Goal: Transaction & Acquisition: Book appointment/travel/reservation

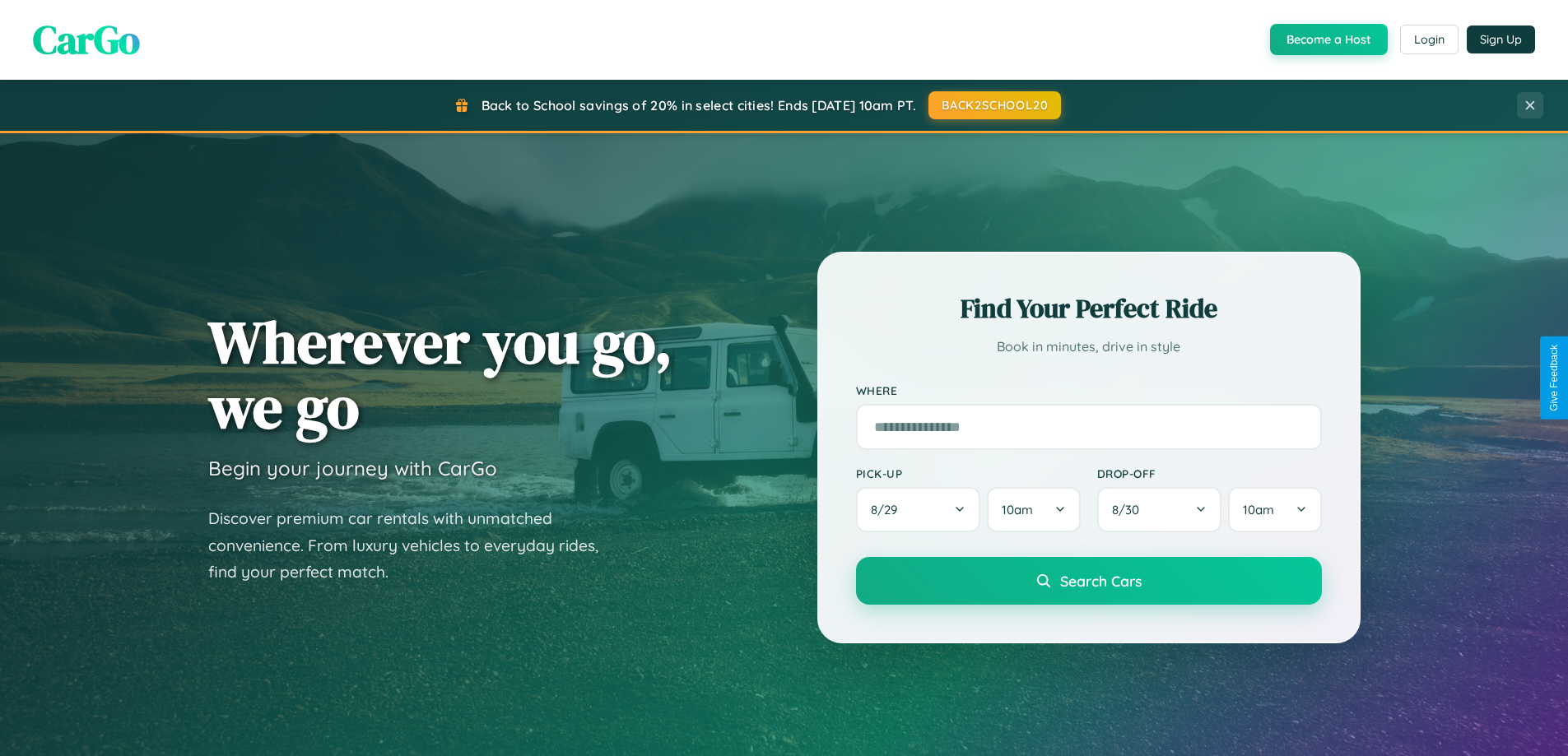
scroll to position [710, 0]
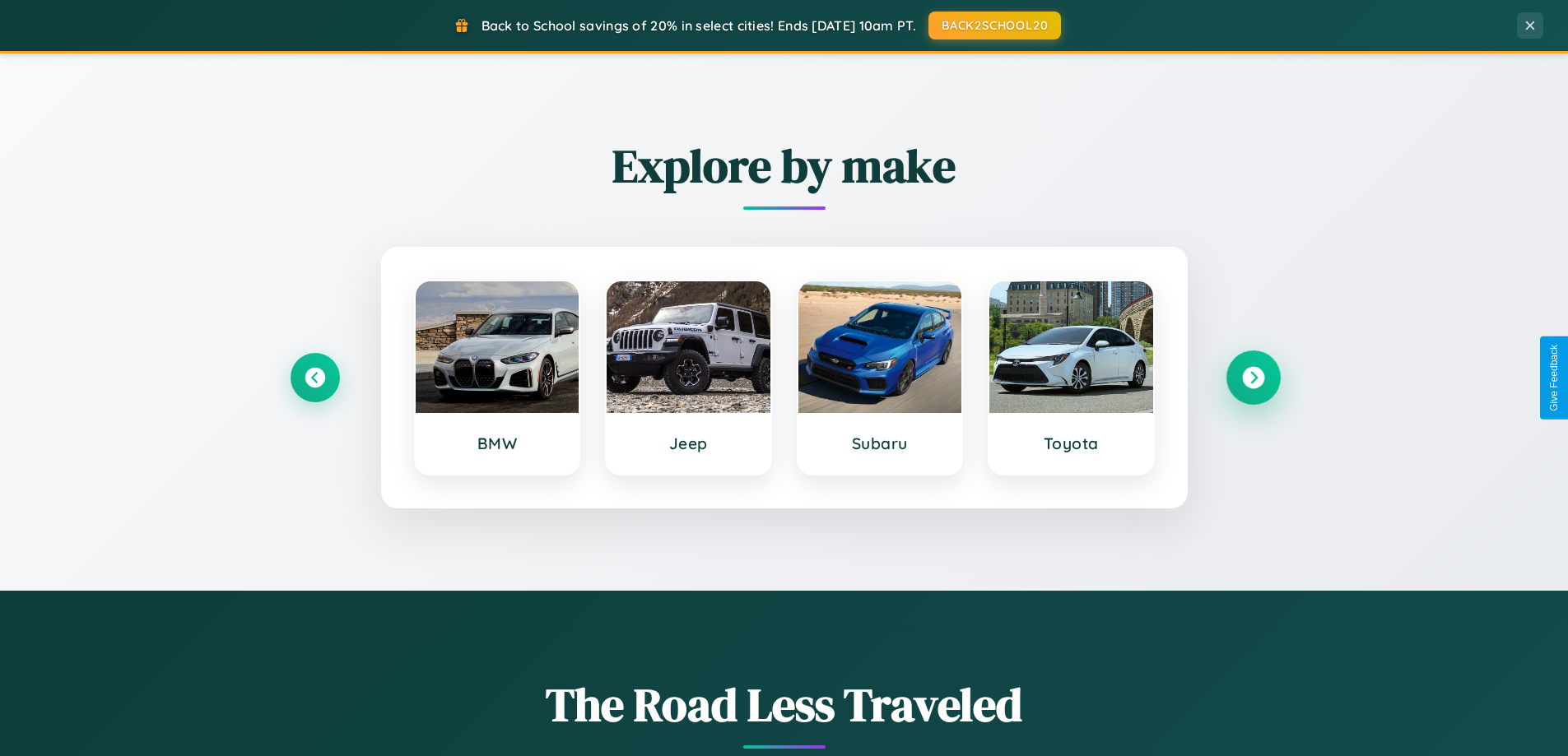
click at [1253, 378] on icon at bounding box center [1253, 378] width 22 height 22
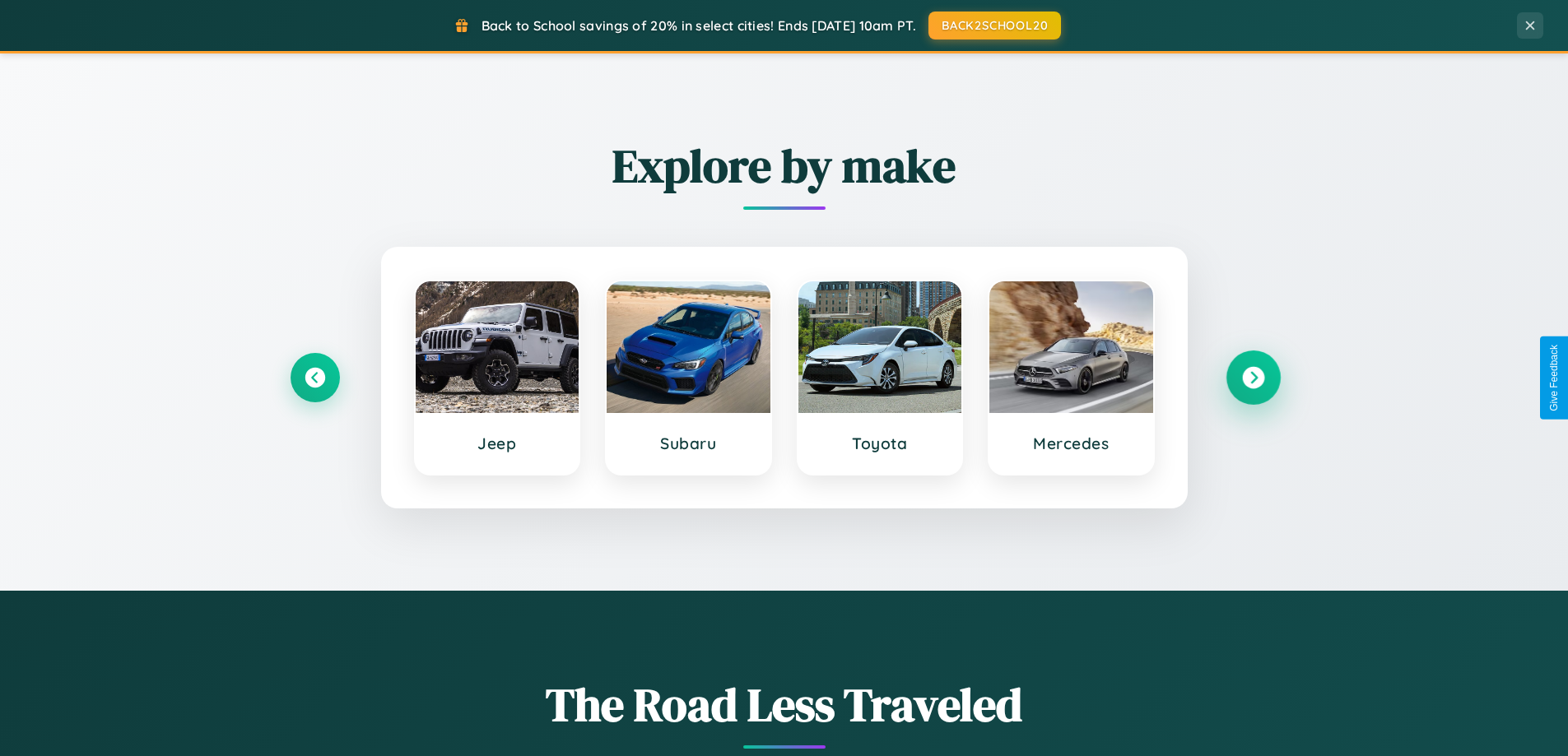
click at [1253, 378] on icon at bounding box center [1253, 378] width 22 height 22
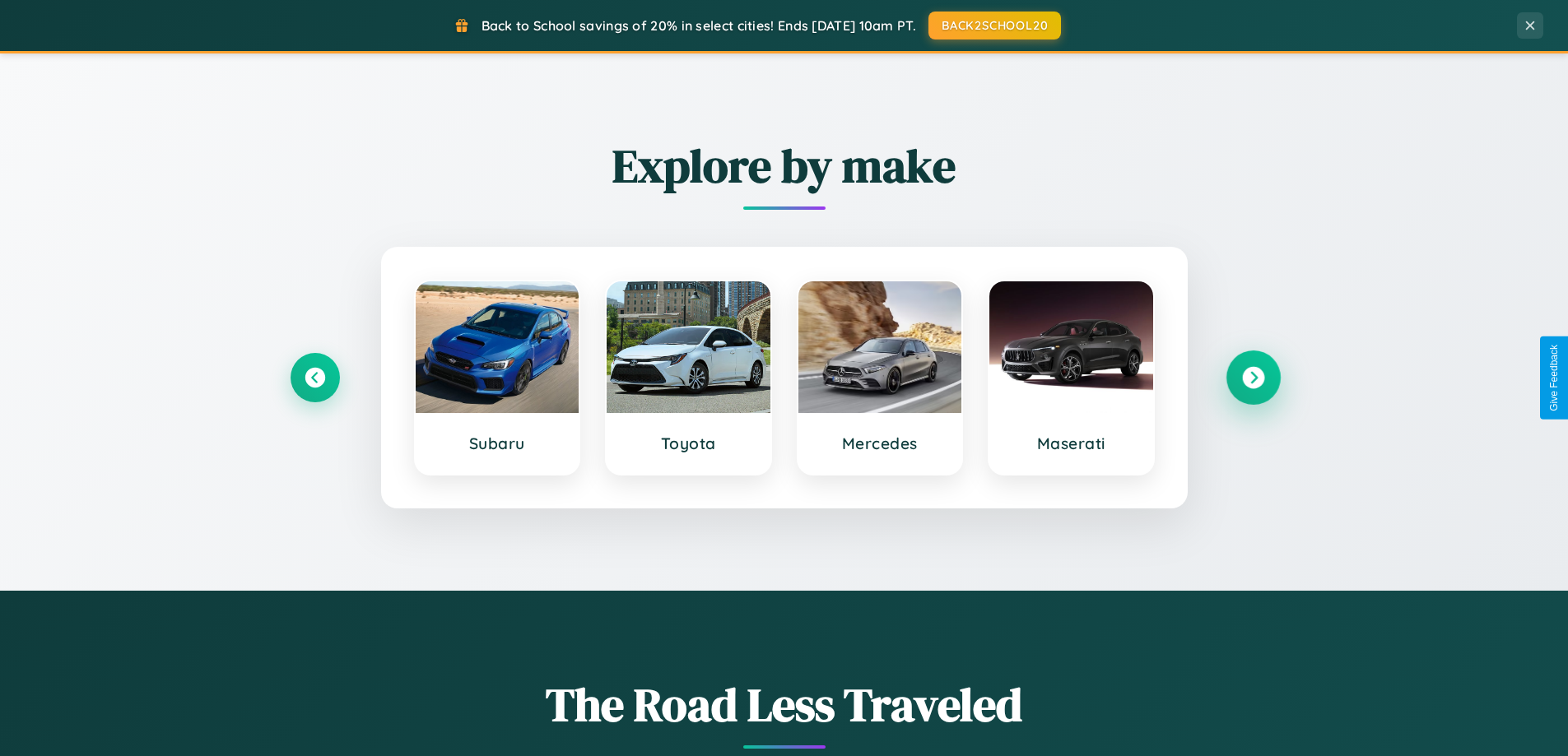
click at [1253, 378] on icon at bounding box center [1253, 378] width 22 height 22
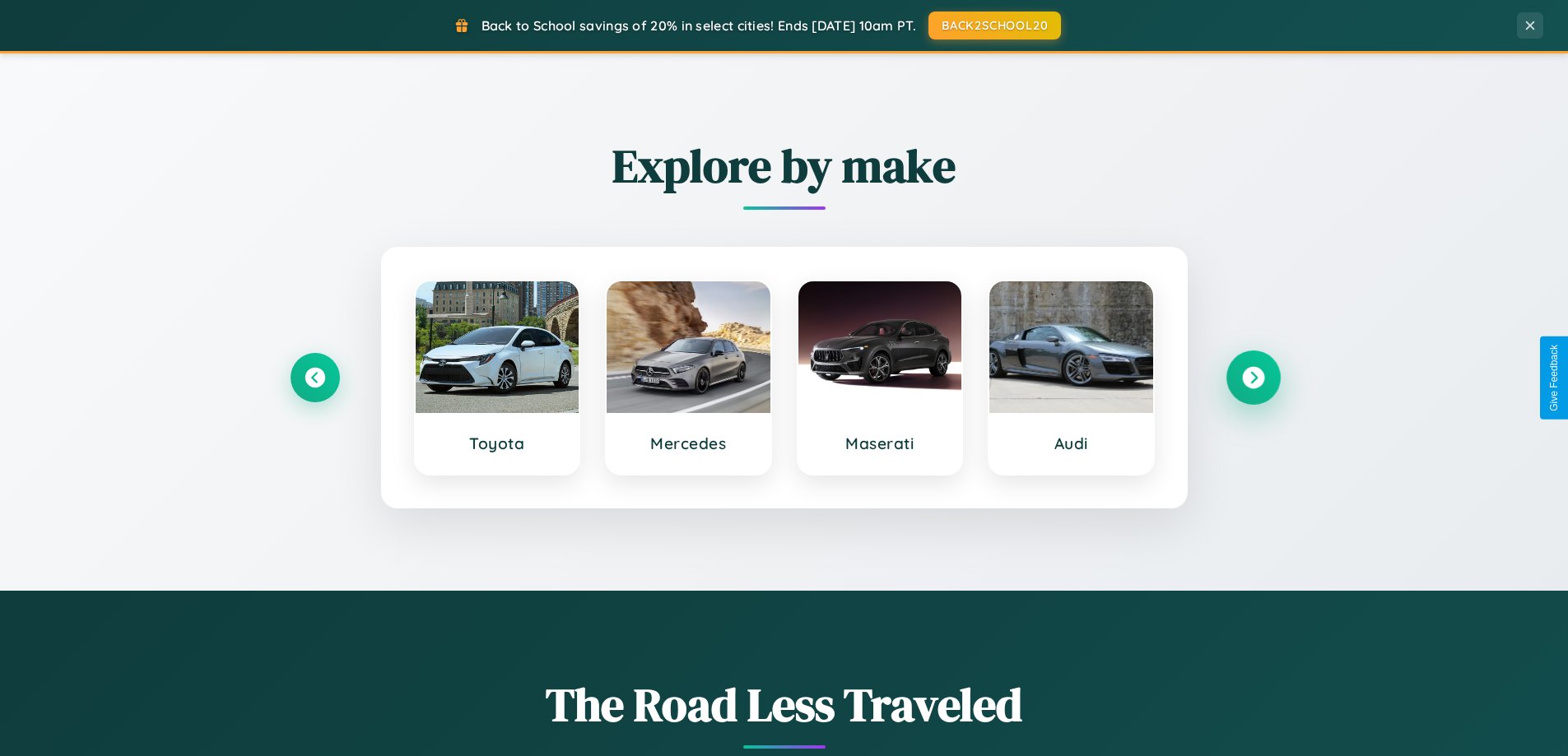
click at [1253, 378] on icon at bounding box center [1253, 378] width 22 height 22
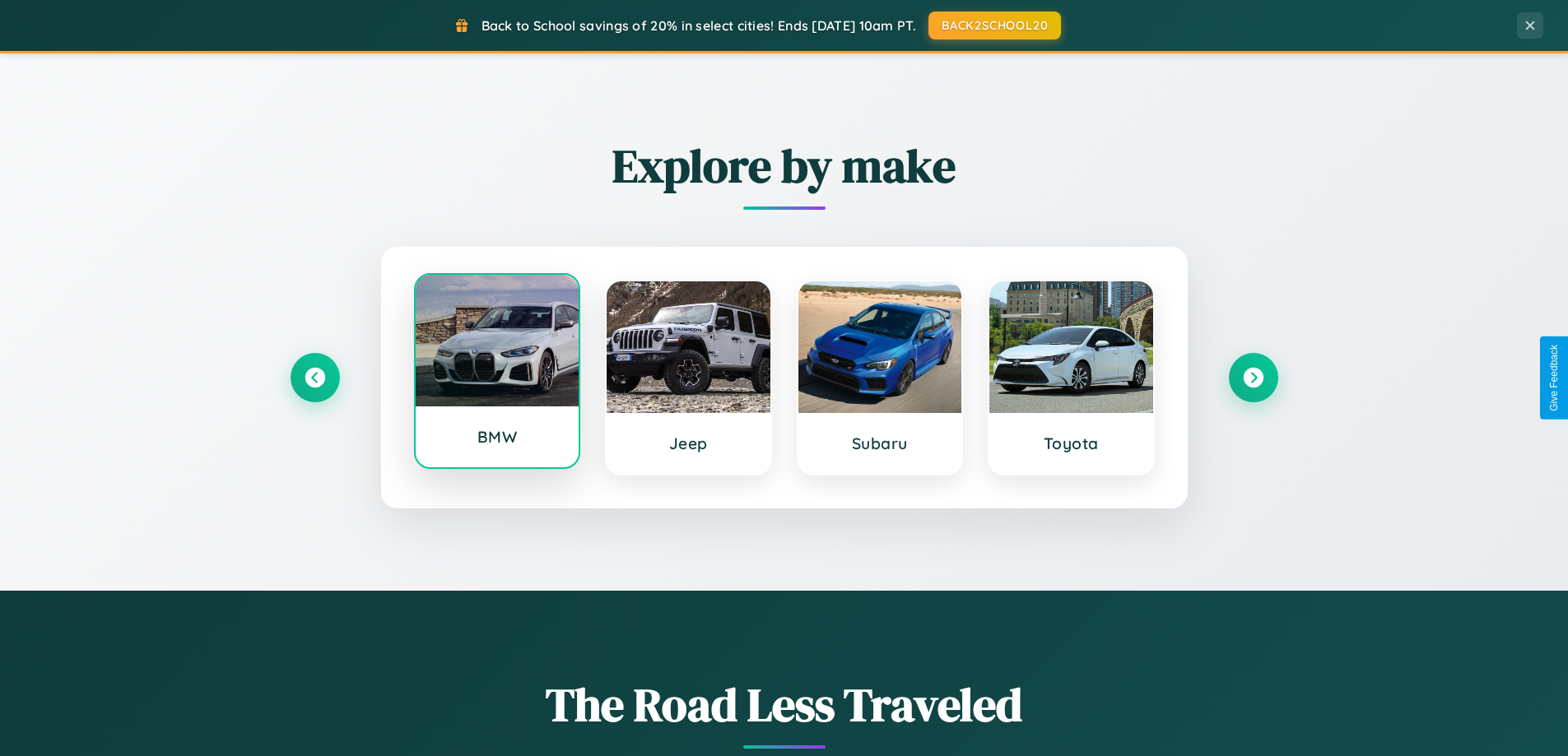
click at [497, 372] on div at bounding box center [497, 340] width 163 height 131
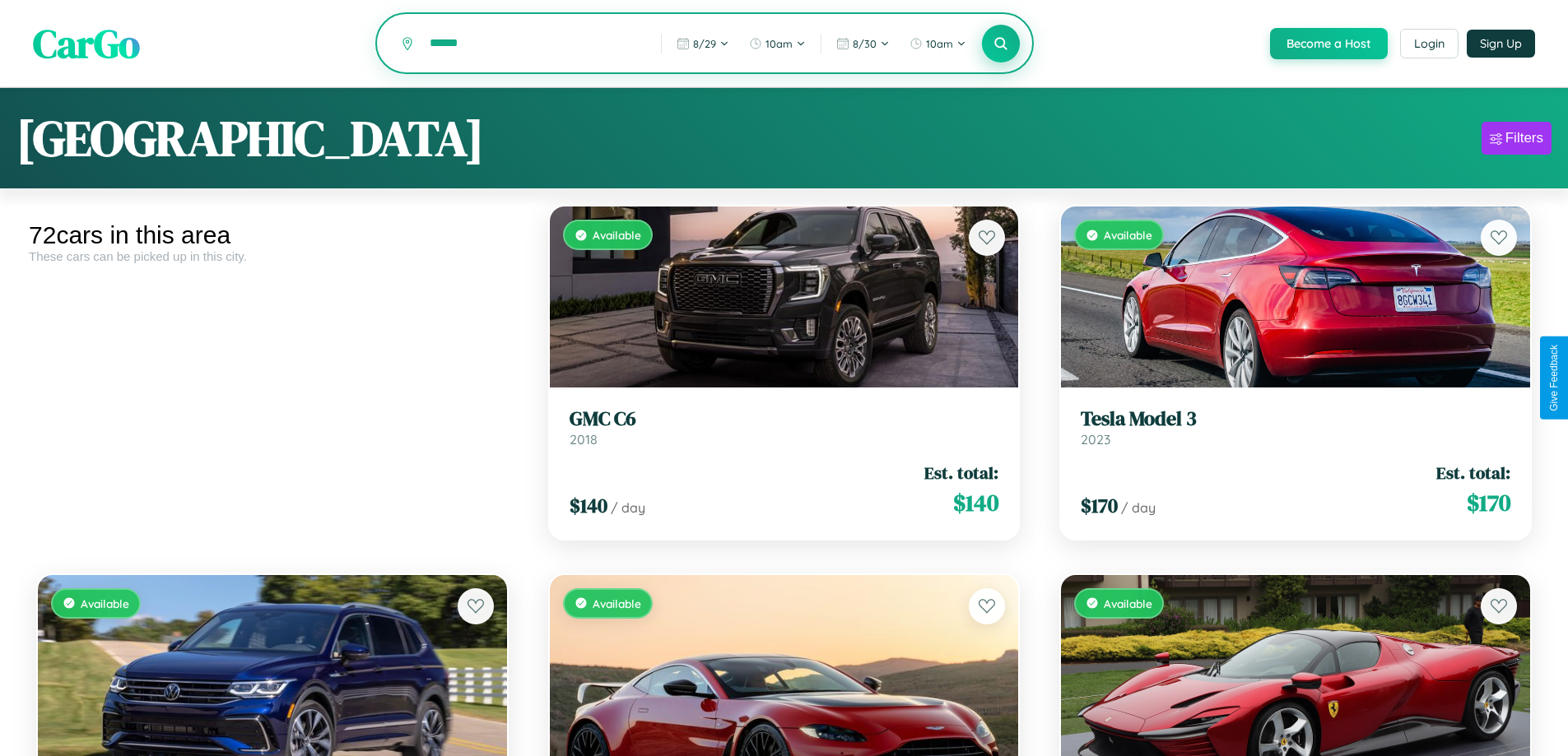
type input "******"
click at [1000, 44] on icon at bounding box center [1001, 44] width 16 height 16
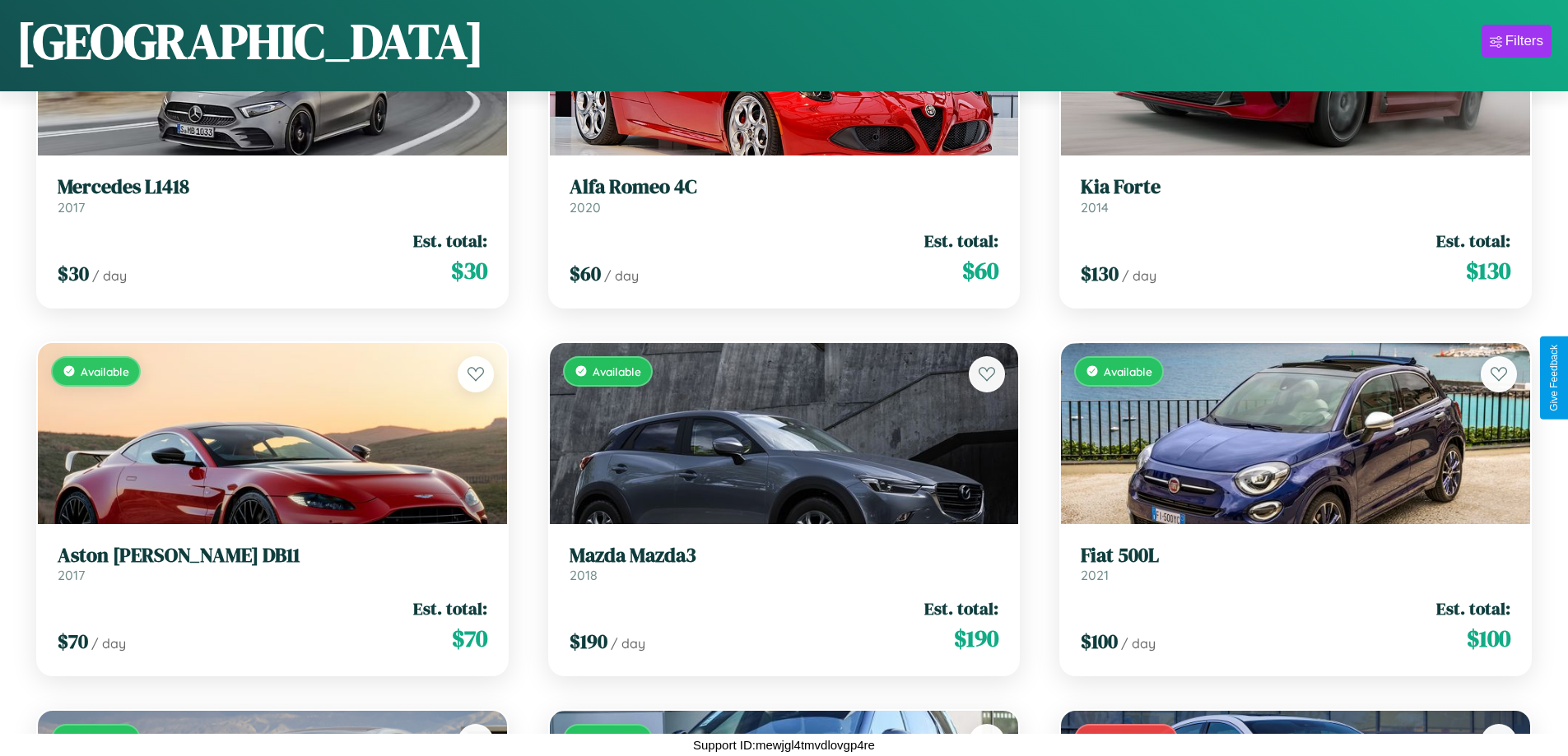
scroll to position [3548, 0]
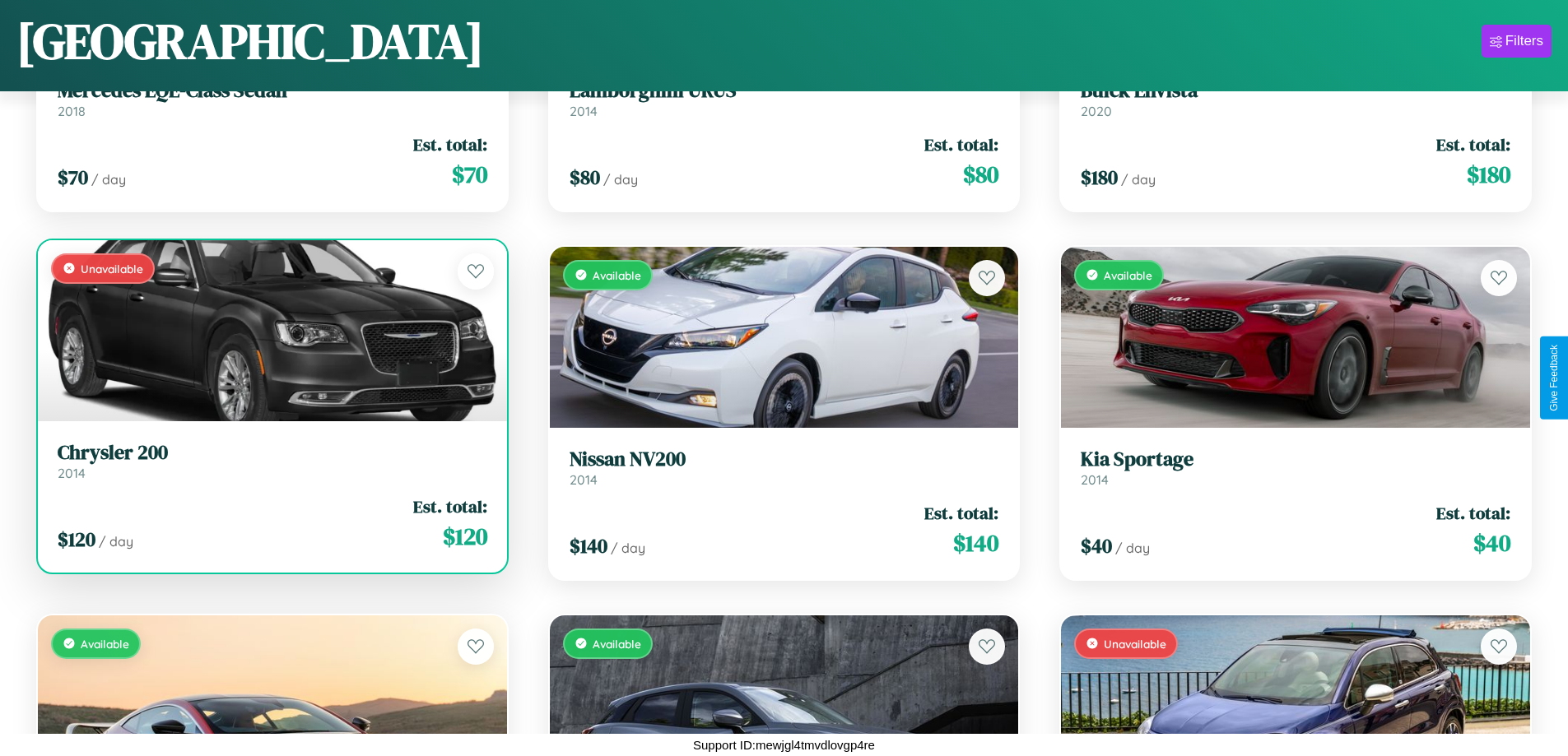
click at [270, 337] on div "Unavailable" at bounding box center [273, 331] width 469 height 181
click at [270, 330] on div "Unavailable" at bounding box center [273, 331] width 469 height 181
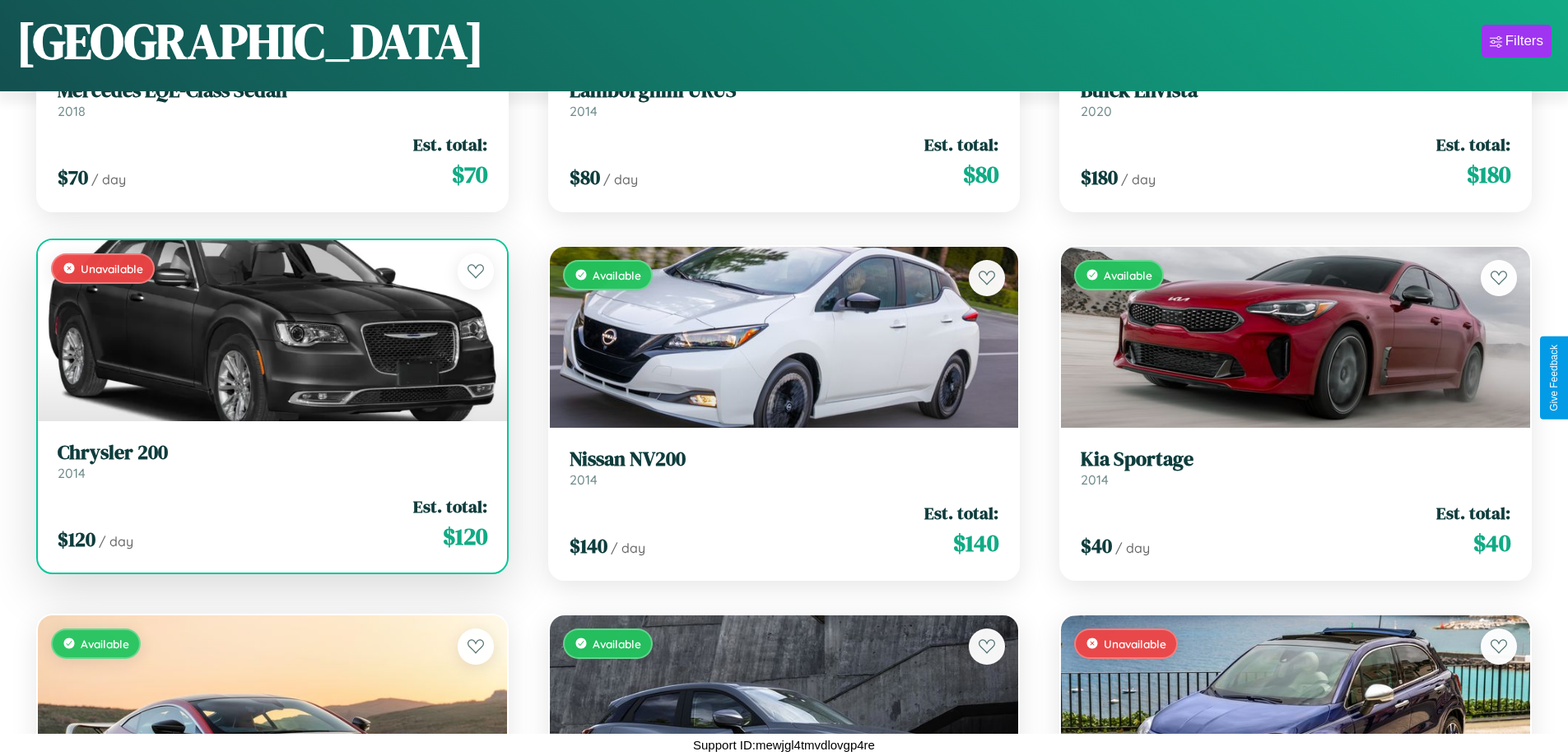
click at [270, 330] on div "Unavailable" at bounding box center [273, 331] width 469 height 181
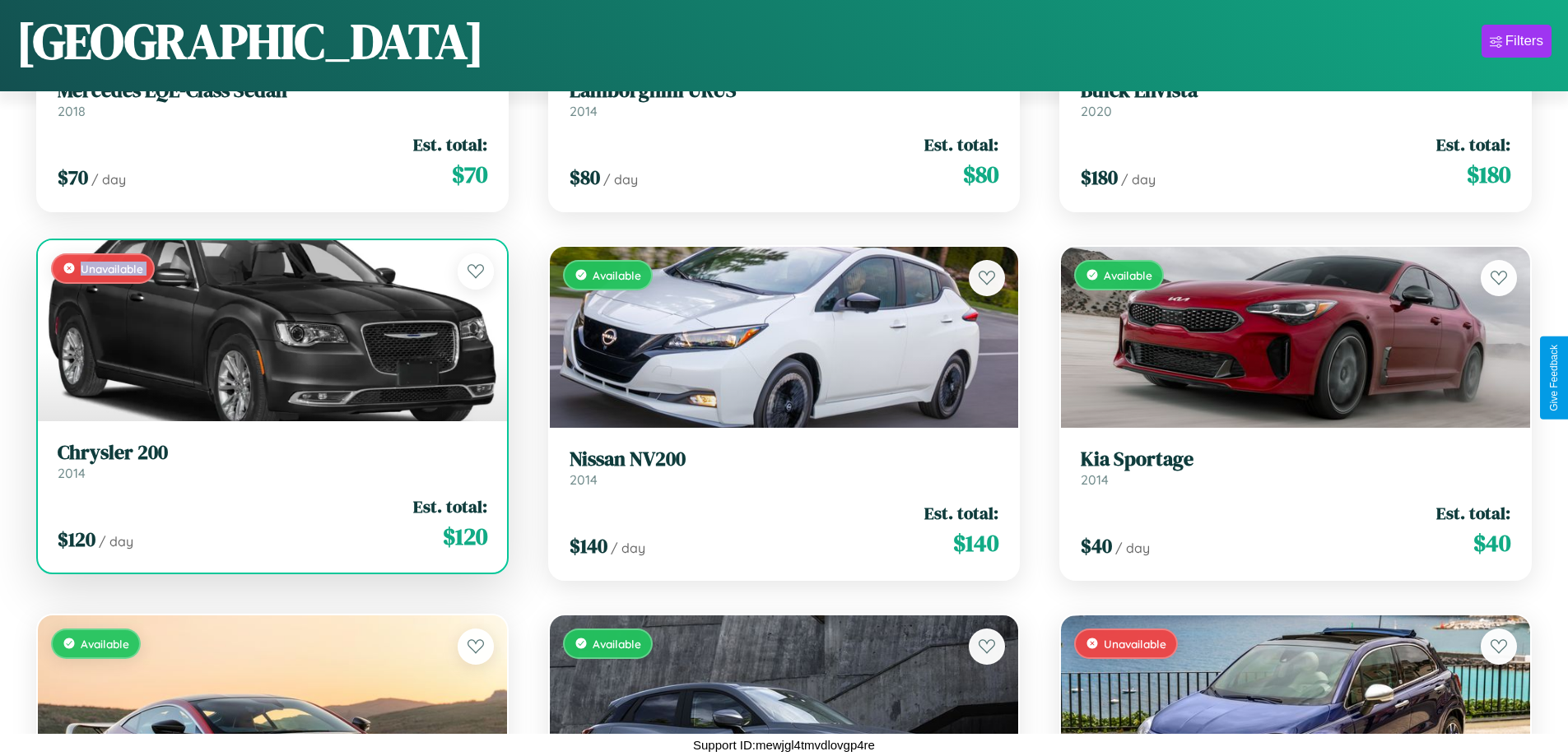
click at [270, 330] on div "Unavailable" at bounding box center [273, 331] width 469 height 181
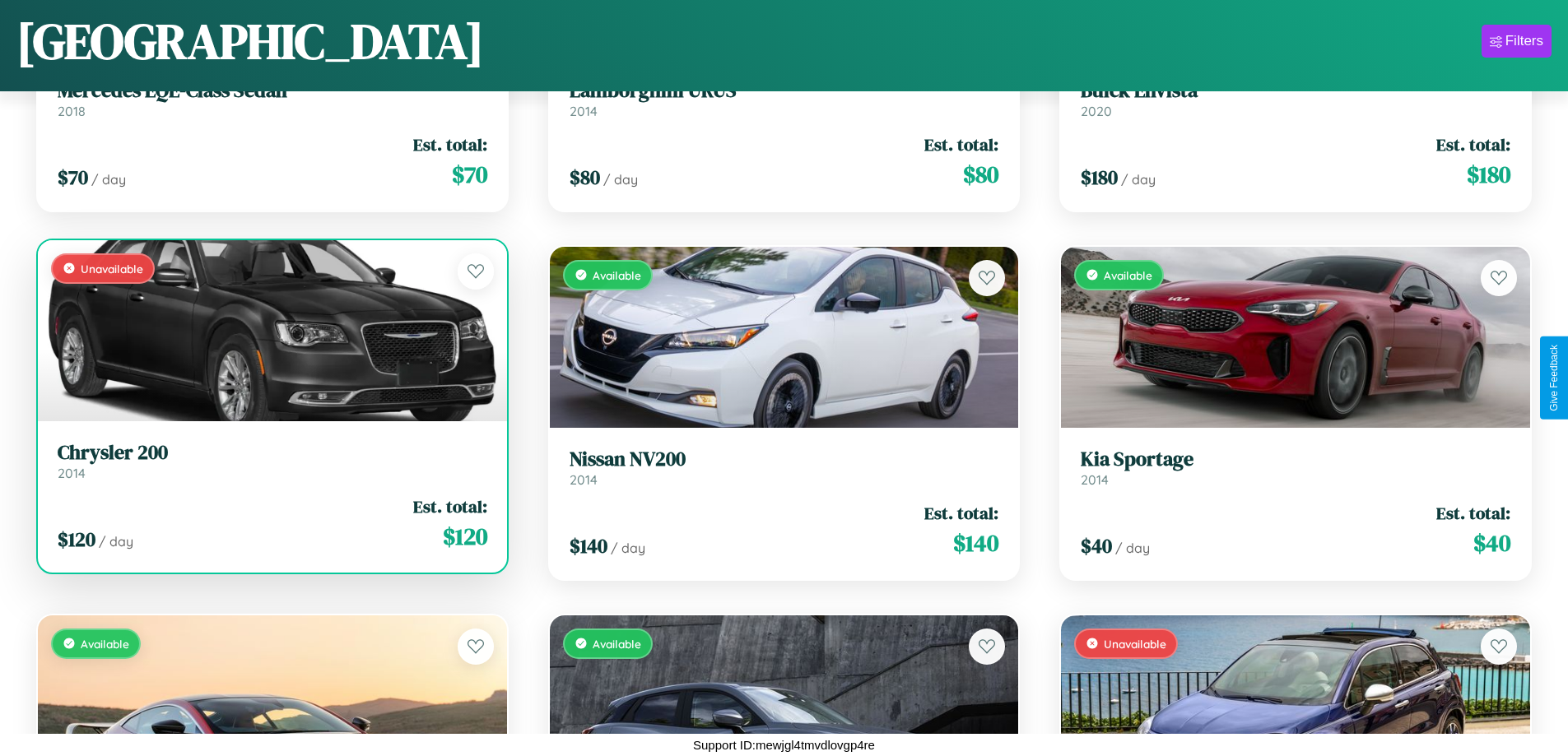
click at [270, 330] on div "Unavailable" at bounding box center [273, 331] width 469 height 181
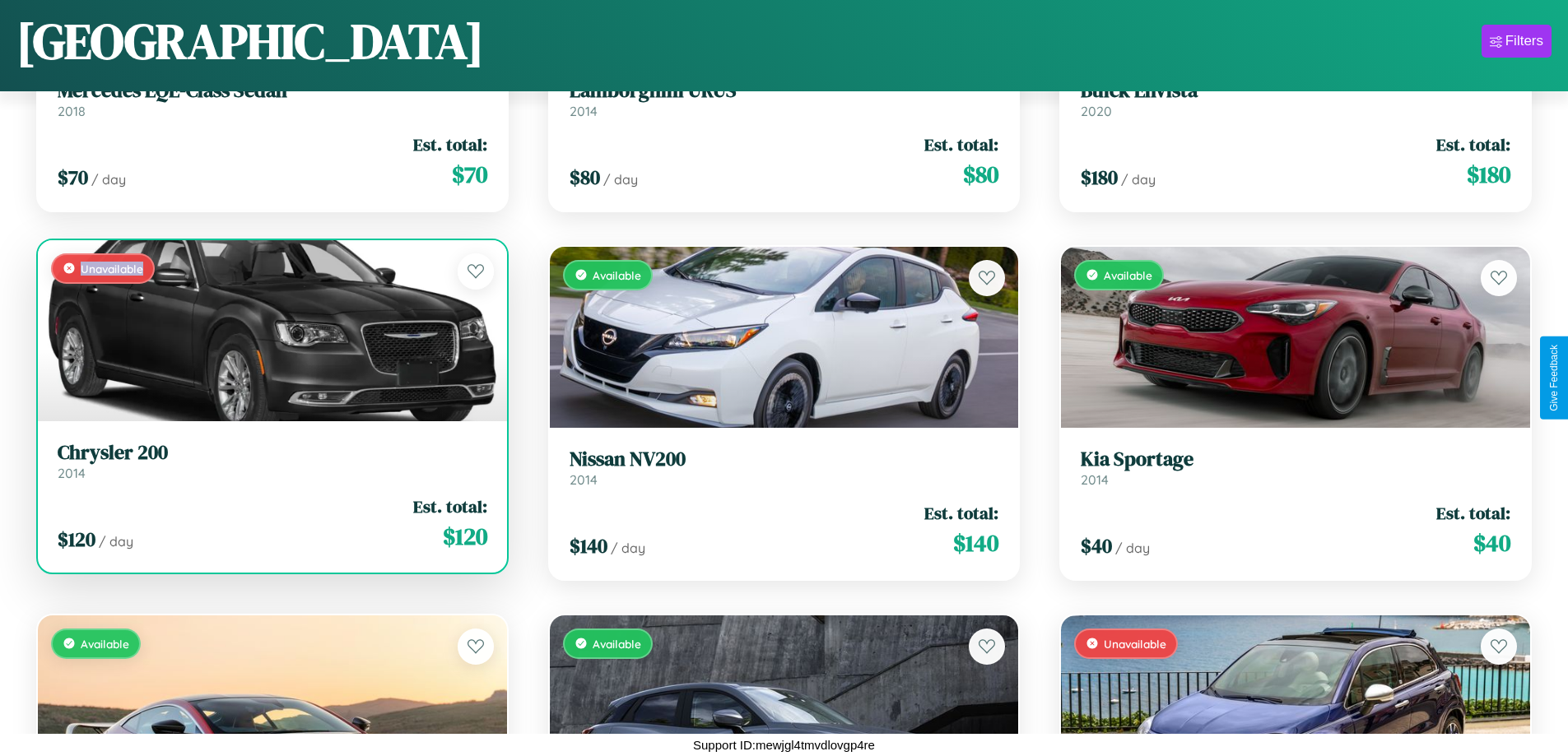
click at [270, 330] on div "Unavailable" at bounding box center [273, 331] width 469 height 181
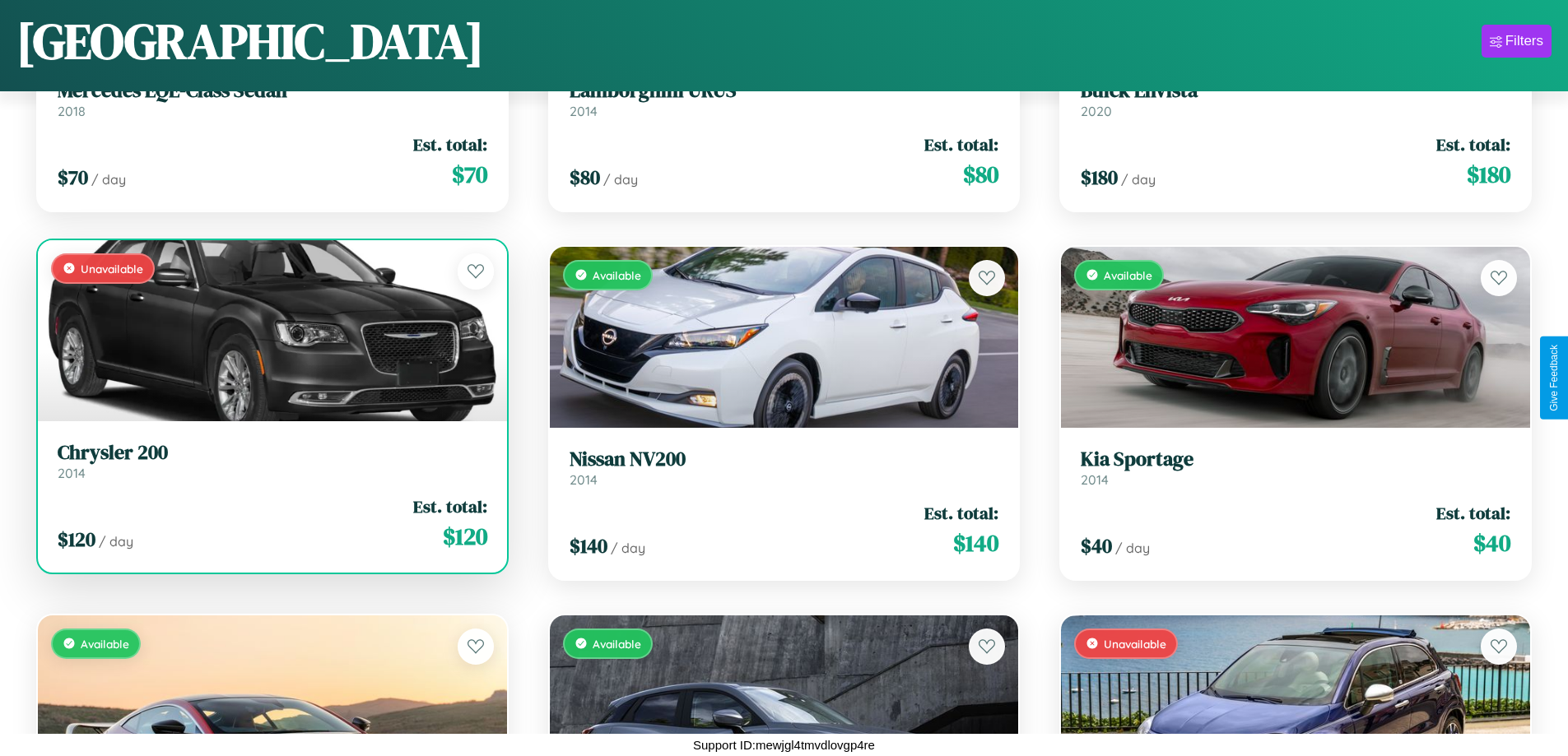
click at [270, 461] on h3 "Chrysler 200" at bounding box center [273, 453] width 430 height 24
